Goal: Information Seeking & Learning: Learn about a topic

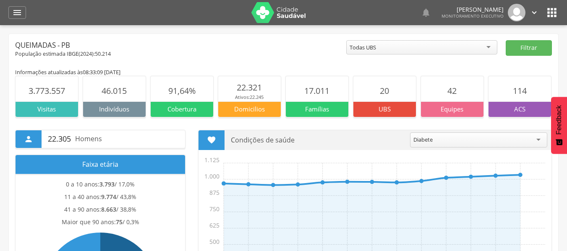
click at [30, 12] on div " Dashboard Supervisão Produtividade Mapa da cidade Mapa de cobertura Ranking A…" at bounding box center [283, 12] width 550 height 25
click at [23, 10] on div "" at bounding box center [17, 12] width 18 height 13
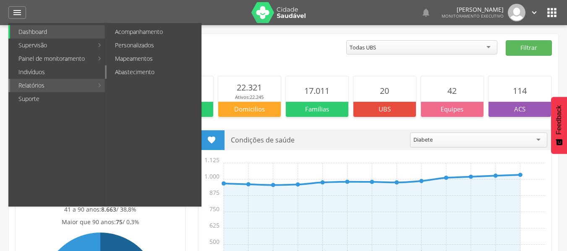
click at [137, 73] on link "Abastecimento" at bounding box center [154, 71] width 94 height 13
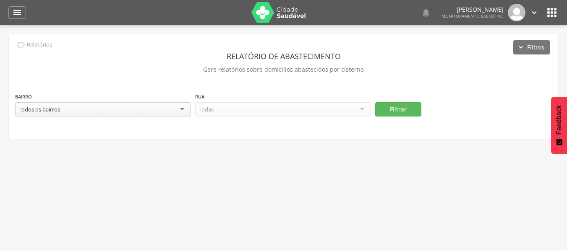
click at [135, 102] on div "Todos os bairros" at bounding box center [103, 109] width 176 height 14
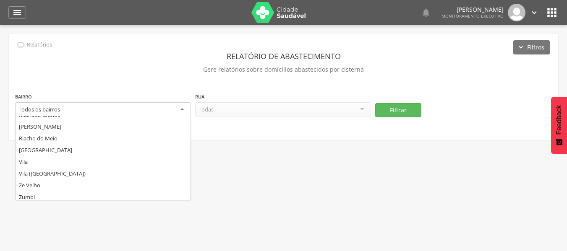
scroll to position [151, 0]
drag, startPoint x: 92, startPoint y: 75, endPoint x: 86, endPoint y: 62, distance: 13.5
click at [93, 73] on p "Gere relatórios sobre domícilios abastecidos por cisterna" at bounding box center [283, 70] width 536 height 12
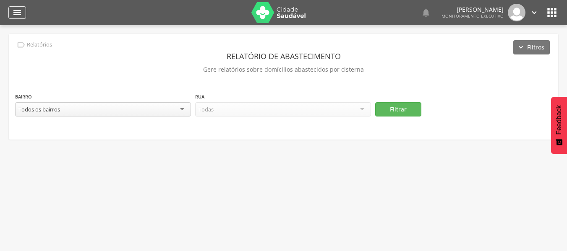
click at [16, 13] on icon "" at bounding box center [17, 13] width 10 height 10
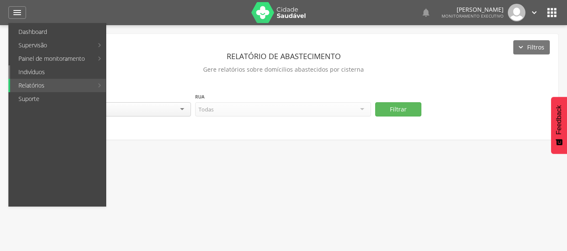
click at [48, 70] on link "Indivíduos" at bounding box center [58, 71] width 96 height 13
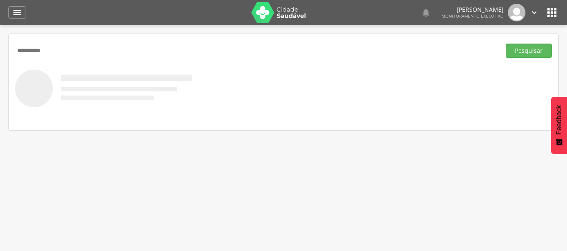
type input "**********"
click at [505, 44] on button "Pesquisar" at bounding box center [528, 51] width 46 height 14
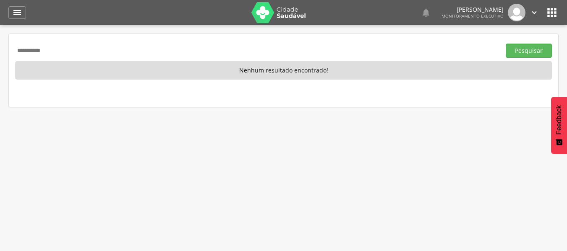
drag, startPoint x: 111, startPoint y: 51, endPoint x: 13, endPoint y: 51, distance: 98.1
click at [13, 51] on div "**********" at bounding box center [283, 70] width 549 height 73
type input "**********"
click at [505, 44] on button "Pesquisar" at bounding box center [528, 51] width 46 height 14
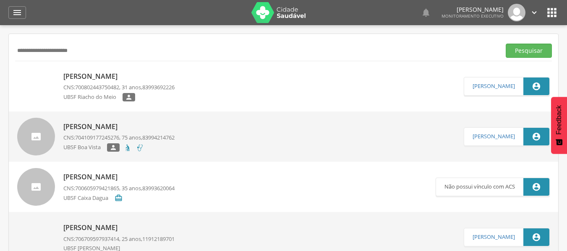
click at [70, 78] on p "Leonardo da Silva Vieira" at bounding box center [118, 77] width 111 height 10
type input "**********"
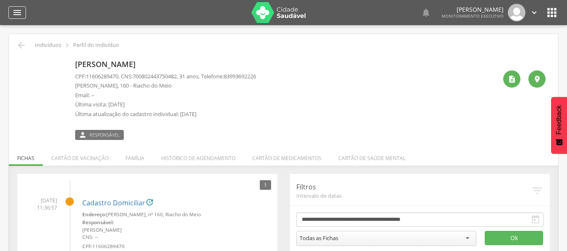
click at [16, 13] on icon "" at bounding box center [17, 13] width 10 height 10
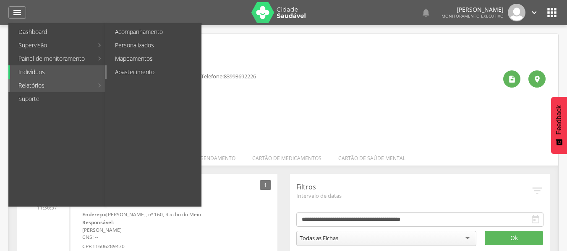
click at [124, 71] on link "Abastecimento" at bounding box center [154, 71] width 94 height 13
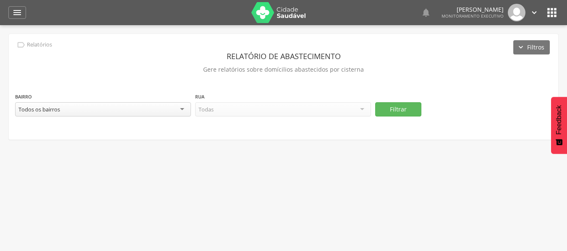
click at [156, 110] on div "Todos os bairros" at bounding box center [103, 109] width 176 height 14
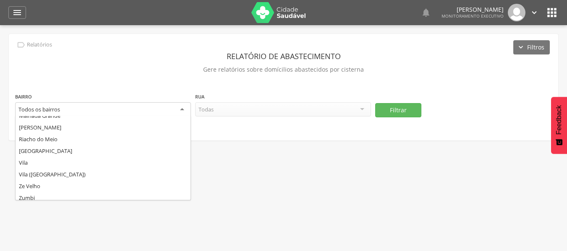
scroll to position [151, 0]
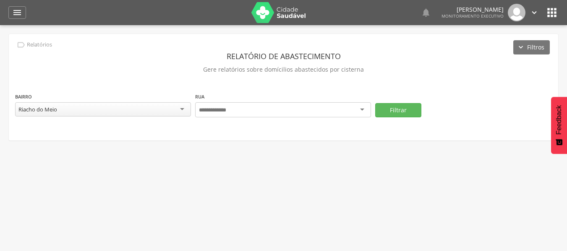
click at [230, 112] on input "select-one" at bounding box center [217, 111] width 36 height 8
click at [234, 112] on div "Todas as ruas" at bounding box center [283, 109] width 176 height 14
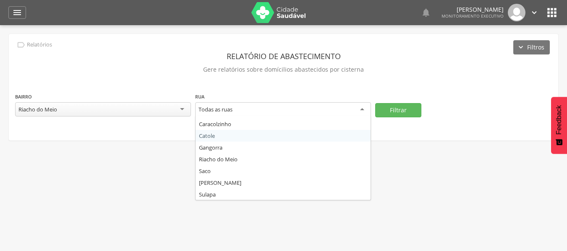
scroll to position [45, 0]
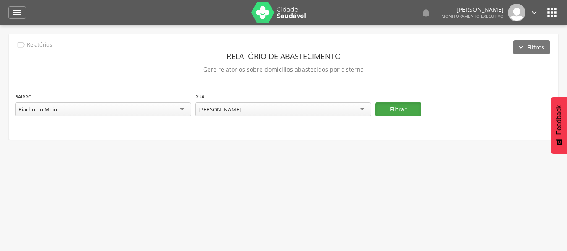
click at [395, 110] on button "Filtrar" at bounding box center [398, 109] width 46 height 14
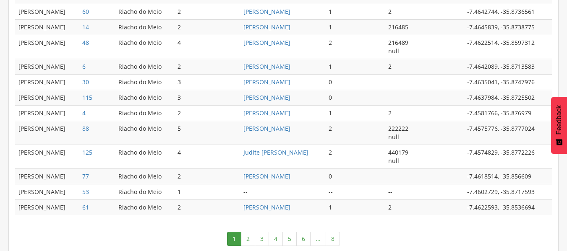
scroll to position [491, 0]
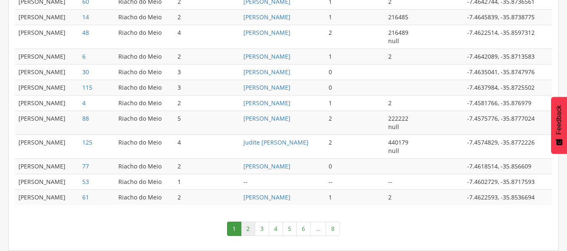
click at [252, 229] on link "2" at bounding box center [248, 229] width 14 height 14
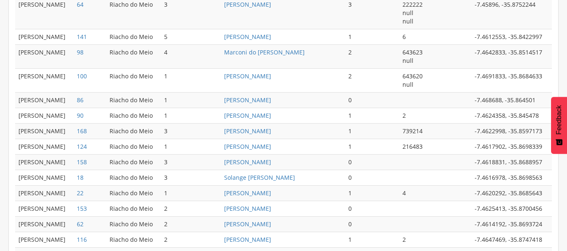
scroll to position [507, 0]
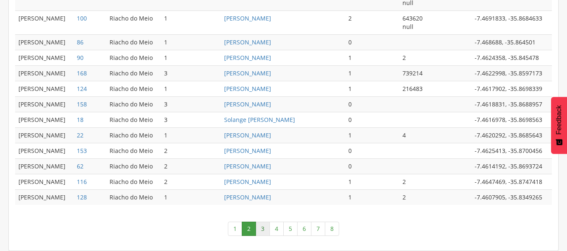
click at [258, 229] on link "3" at bounding box center [262, 229] width 14 height 14
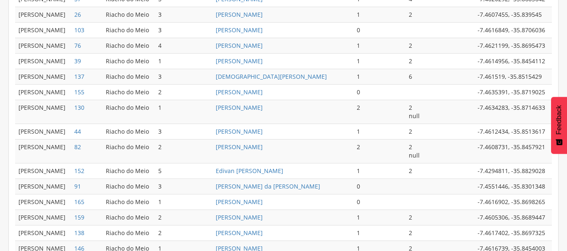
scroll to position [474, 0]
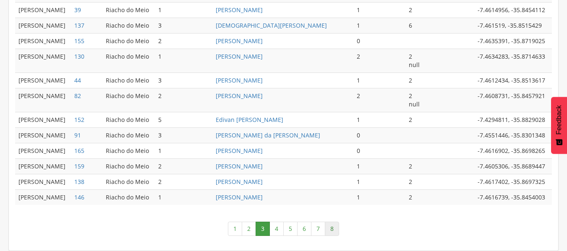
click at [331, 228] on link "8" at bounding box center [332, 229] width 14 height 14
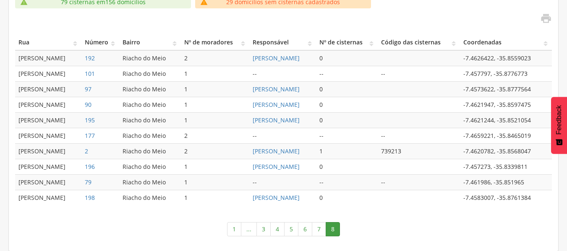
scroll to position [216, 0]
click at [318, 233] on link "7" at bounding box center [319, 229] width 14 height 14
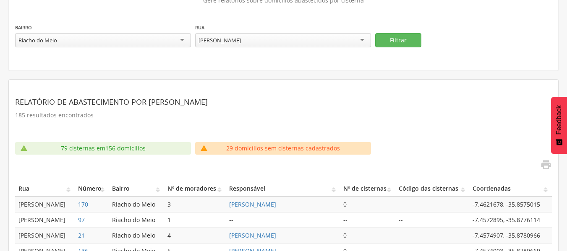
scroll to position [0, 0]
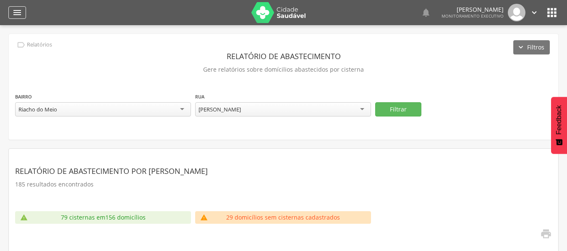
click at [18, 12] on icon "" at bounding box center [17, 13] width 10 height 10
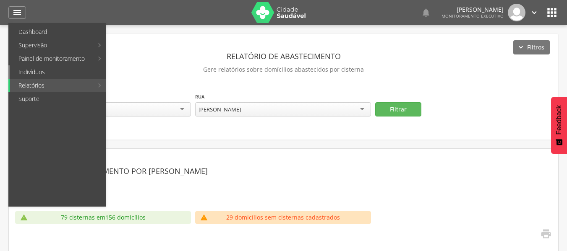
drag, startPoint x: 48, startPoint y: 78, endPoint x: 46, endPoint y: 69, distance: 9.1
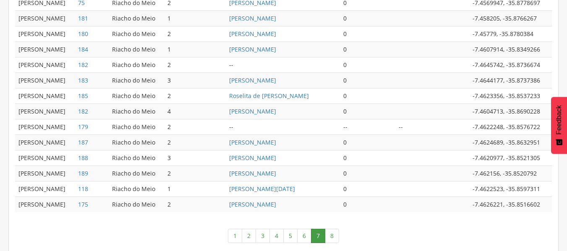
scroll to position [449, 0]
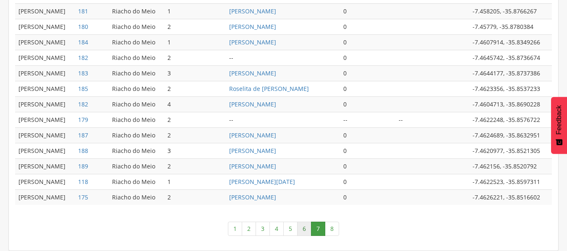
click at [304, 226] on link "6" at bounding box center [304, 229] width 14 height 14
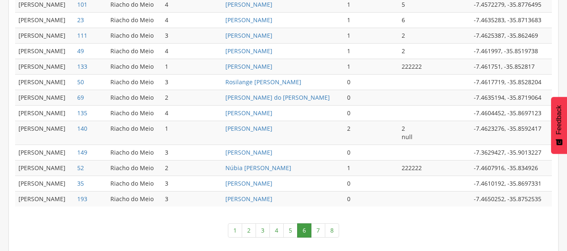
scroll to position [457, 0]
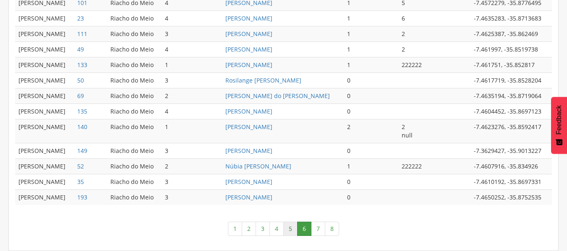
click at [291, 228] on link "5" at bounding box center [290, 229] width 14 height 14
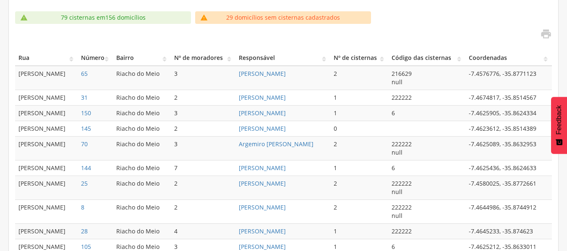
scroll to position [240, 0]
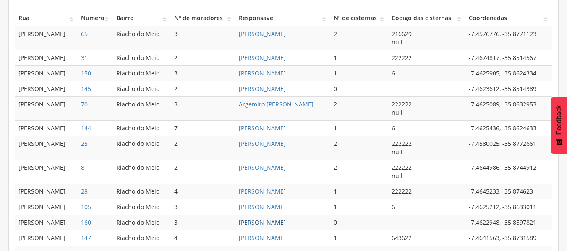
click at [239, 221] on link "Leonardo da Silva Vieira" at bounding box center [262, 222] width 47 height 8
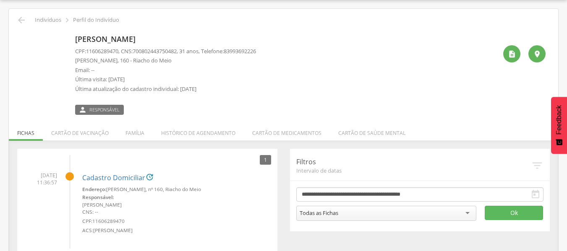
scroll to position [42, 0]
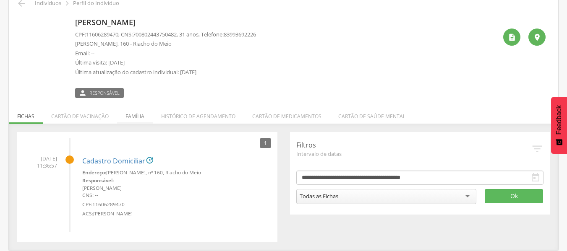
click at [136, 117] on li "Família" at bounding box center [135, 114] width 36 height 20
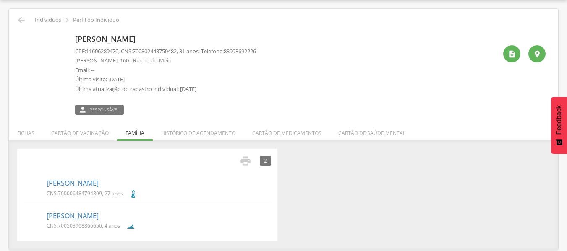
scroll to position [25, 0]
click at [28, 138] on li "Fichas" at bounding box center [26, 131] width 34 height 20
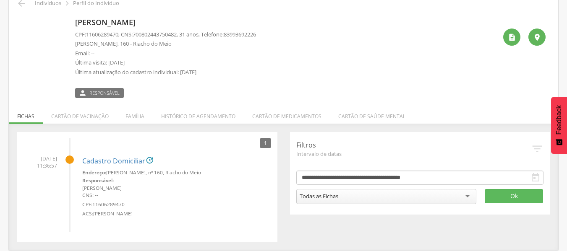
drag, startPoint x: 39, startPoint y: 159, endPoint x: 49, endPoint y: 159, distance: 10.9
click at [49, 159] on span "13/10/2025 11:36:57" at bounding box center [40, 162] width 34 height 14
click at [152, 219] on ul "13/10/2025 11:36:57 Cadastro Domiciliar  Endereço: Soares, nº 160, Riacho do M…" at bounding box center [146, 185] width 247 height 94
